Goal: Find specific page/section: Find specific page/section

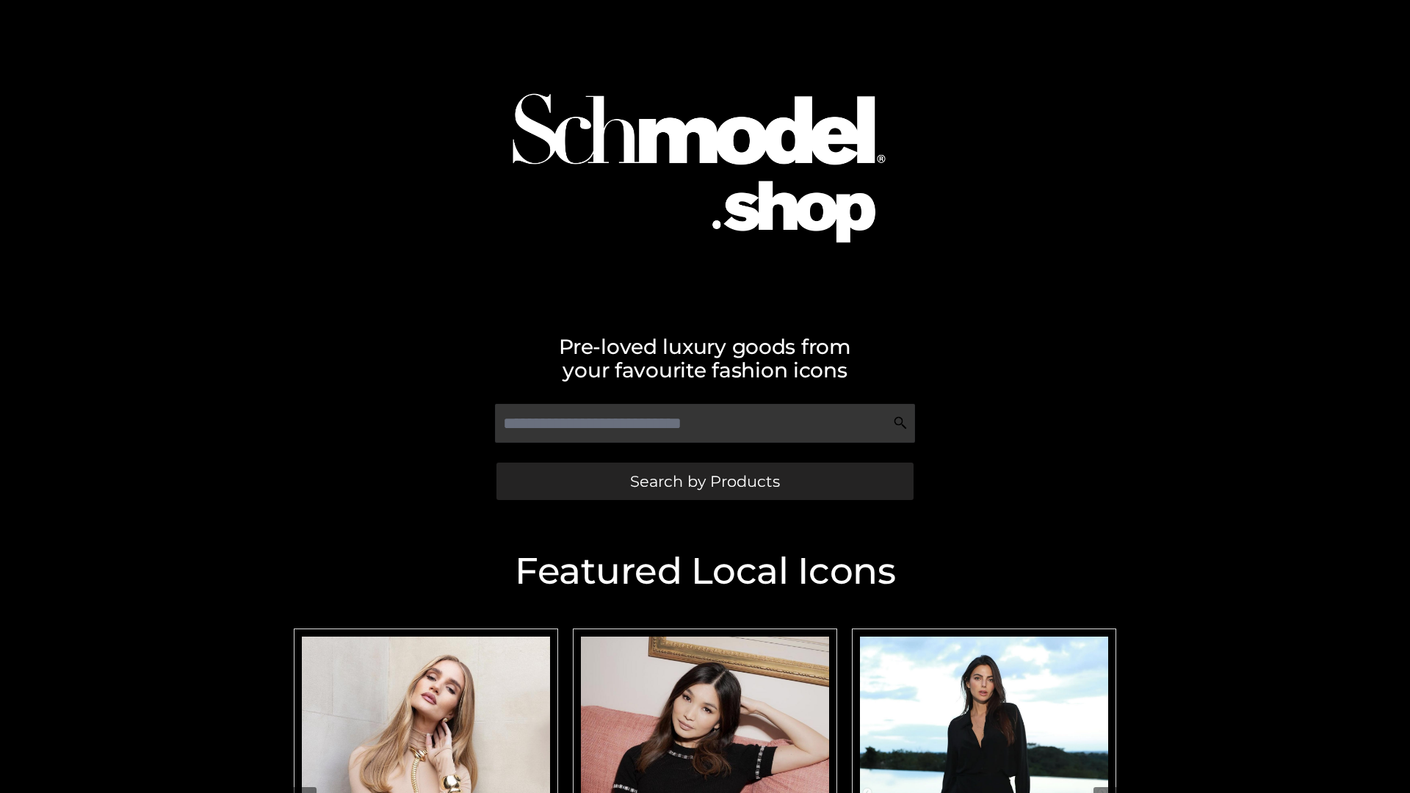
click at [704, 481] on span "Search by Products" at bounding box center [705, 481] width 150 height 15
